Goal: Task Accomplishment & Management: Manage account settings

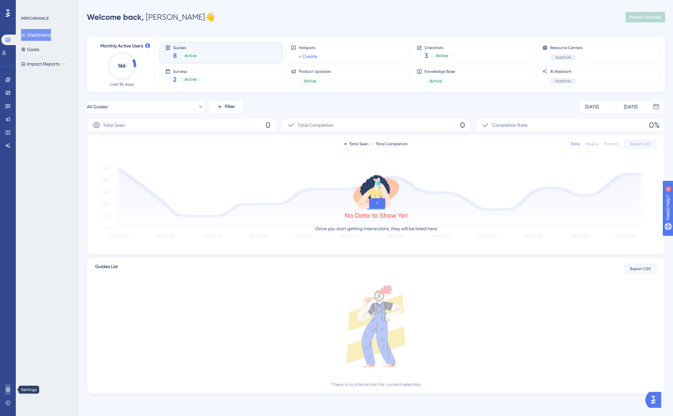
click at [8, 393] on link at bounding box center [7, 389] width 5 height 11
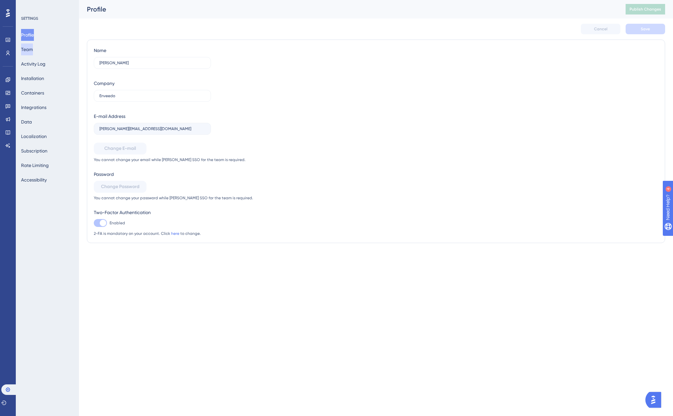
click at [33, 54] on button "Team" at bounding box center [27, 49] width 12 height 12
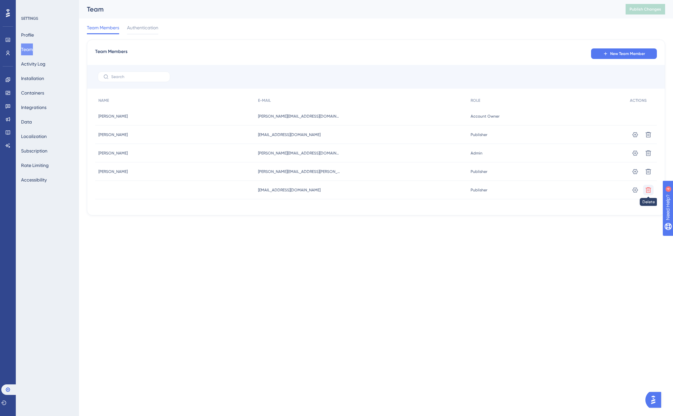
click at [648, 189] on icon at bounding box center [649, 190] width 6 height 6
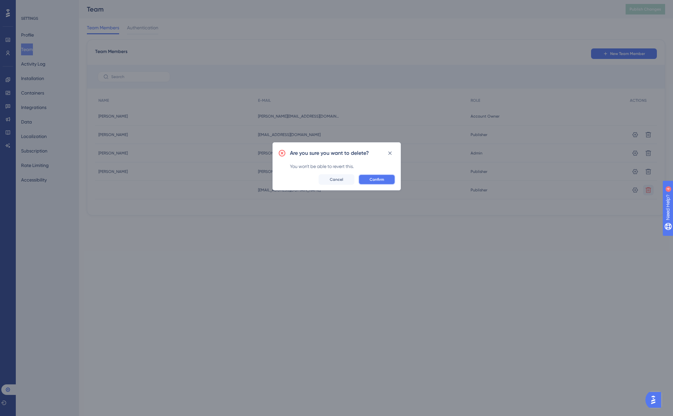
click at [379, 177] on span "Confirm" at bounding box center [377, 179] width 14 height 5
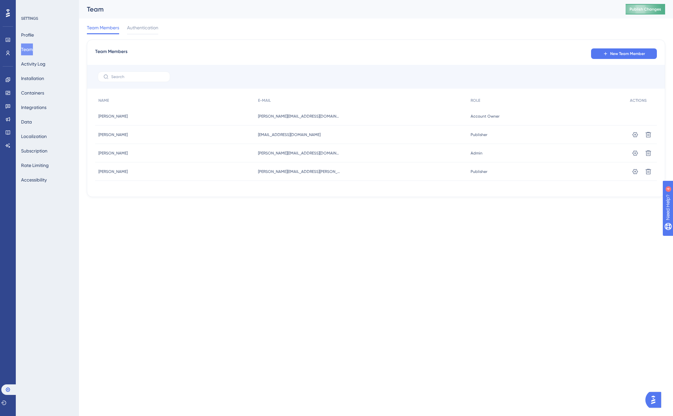
click at [632, 10] on span "Publish Changes" at bounding box center [646, 9] width 32 height 5
click at [10, 123] on link at bounding box center [7, 119] width 5 height 11
click at [8, 106] on icon at bounding box center [7, 105] width 5 height 5
